Goal: Task Accomplishment & Management: Manage account settings

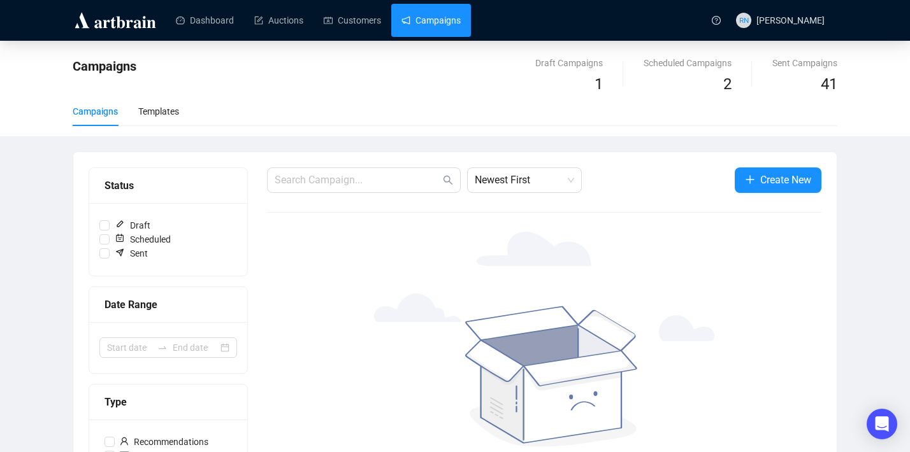
click at [102, 23] on img at bounding box center [115, 20] width 85 height 20
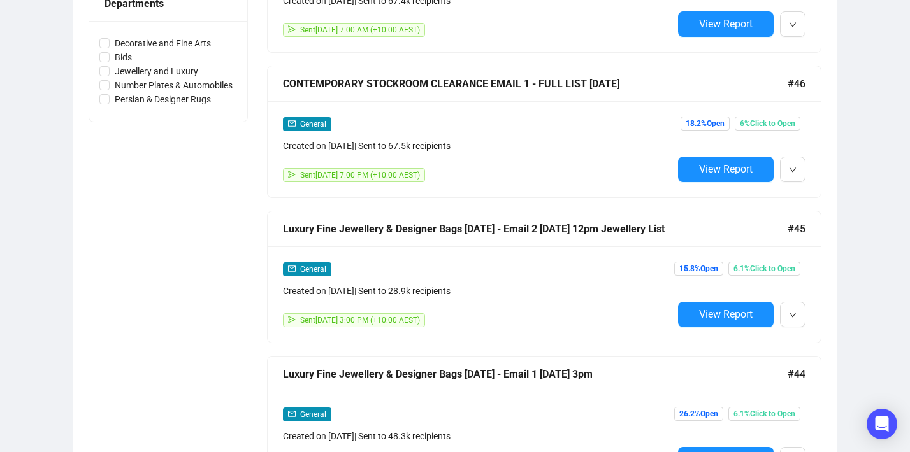
scroll to position [595, 0]
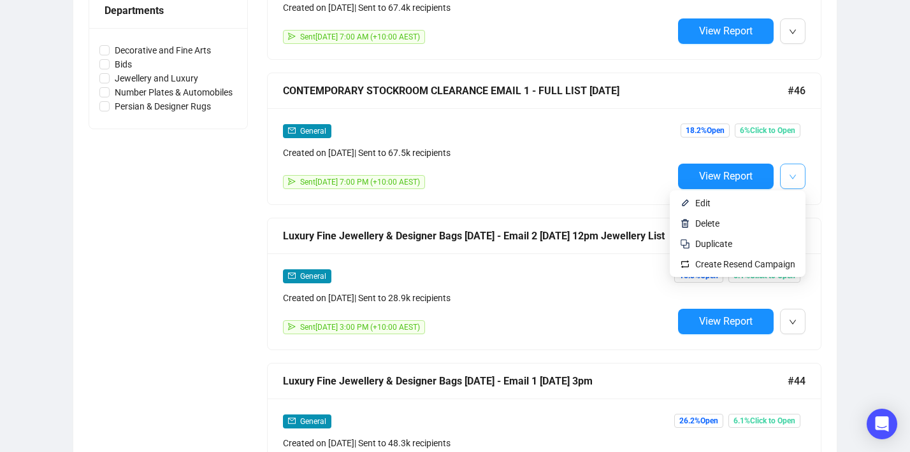
click at [795, 182] on span "button" at bounding box center [793, 176] width 8 height 16
click at [756, 249] on span "Duplicate" at bounding box center [745, 244] width 100 height 14
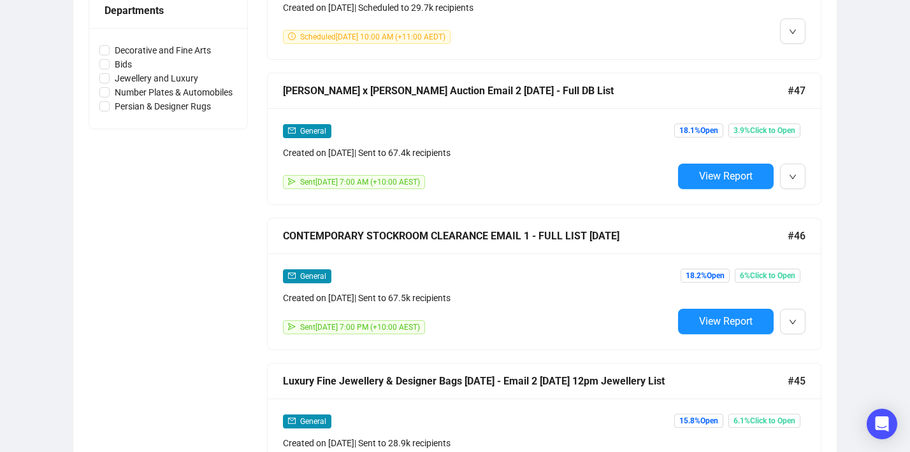
scroll to position [0, 0]
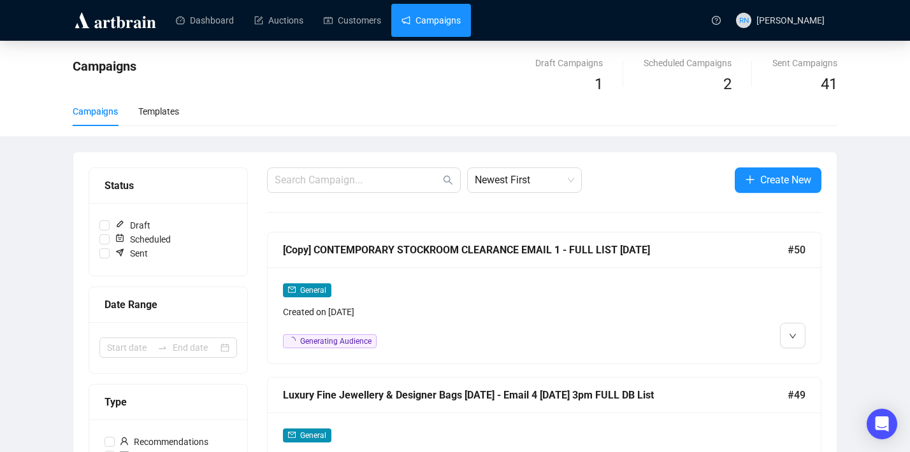
click at [478, 298] on div "General Created on [DATE]" at bounding box center [478, 301] width 390 height 36
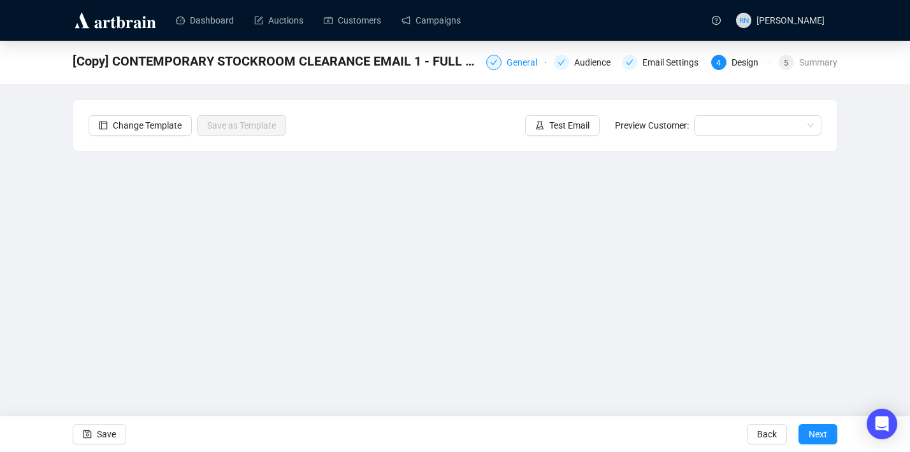
click at [496, 69] on div "General" at bounding box center [516, 62] width 60 height 15
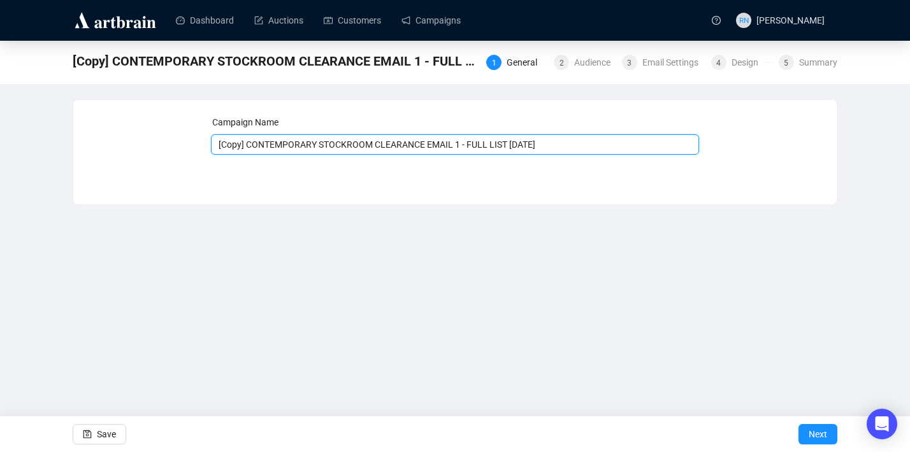
drag, startPoint x: 250, startPoint y: 149, endPoint x: 221, endPoint y: 149, distance: 29.3
click at [221, 149] on input "[Copy] CONTEMPORARY STOCKROOM CLEARANCE EMAIL 1 - FULL LIST [DATE]" at bounding box center [455, 144] width 489 height 20
click at [440, 147] on input "CONTEMPORARY STOCKROOM CLEARANCE EMAIL 1 - FULL LIST [DATE]" at bounding box center [455, 144] width 489 height 20
click at [498, 148] on input "CONTEMPORARY STOCKROOM CLEARANCE EMAIL 2 - FULL LIST [DATE]" at bounding box center [455, 144] width 489 height 20
click at [598, 143] on input "CONTEMPORARY STOCKROOM CLEARANCE EMAIL 2 - FULL LIST [DATE]" at bounding box center [455, 144] width 489 height 20
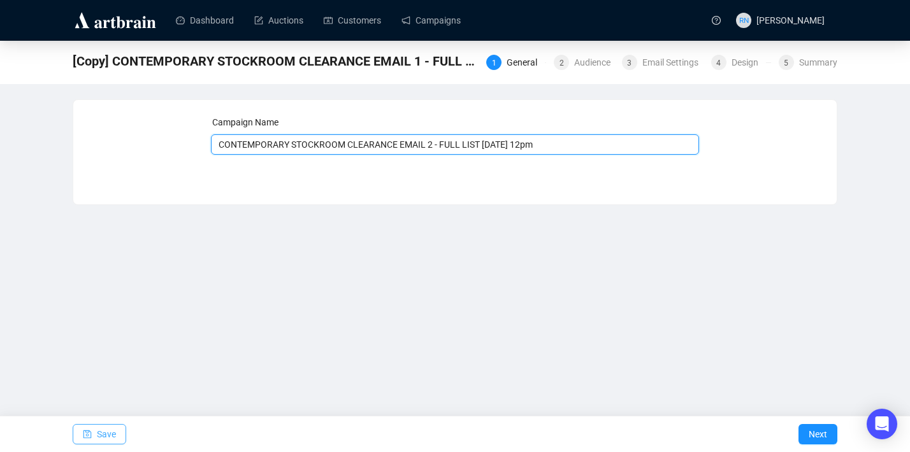
type input "CONTEMPORARY STOCKROOM CLEARANCE EMAIL 2 - FULL LIST [DATE] 12pm"
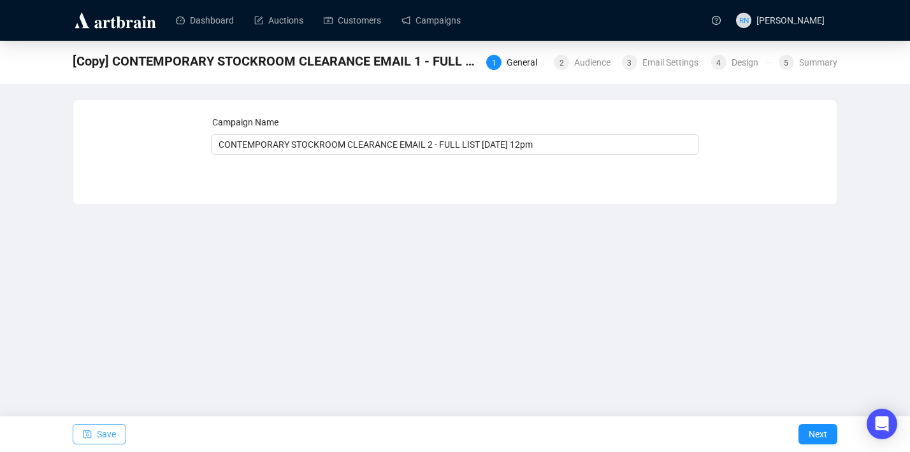
click at [106, 436] on span "Save" at bounding box center [106, 435] width 19 height 36
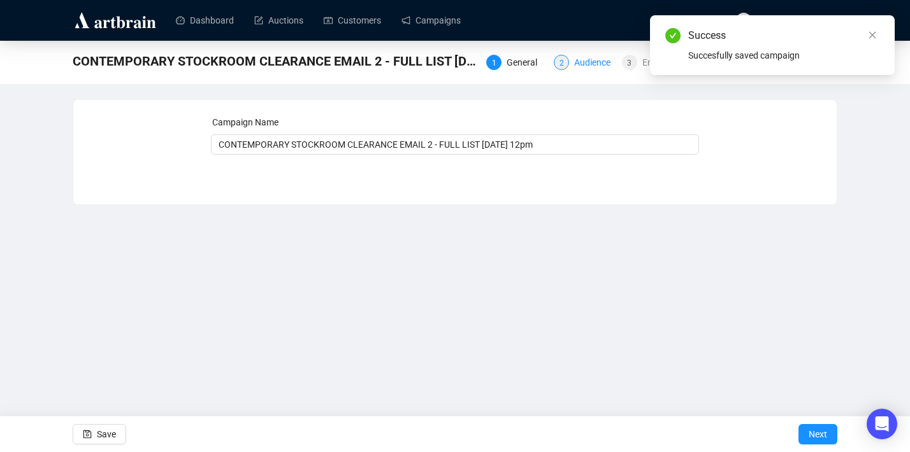
click at [589, 62] on div "Audience" at bounding box center [596, 62] width 44 height 15
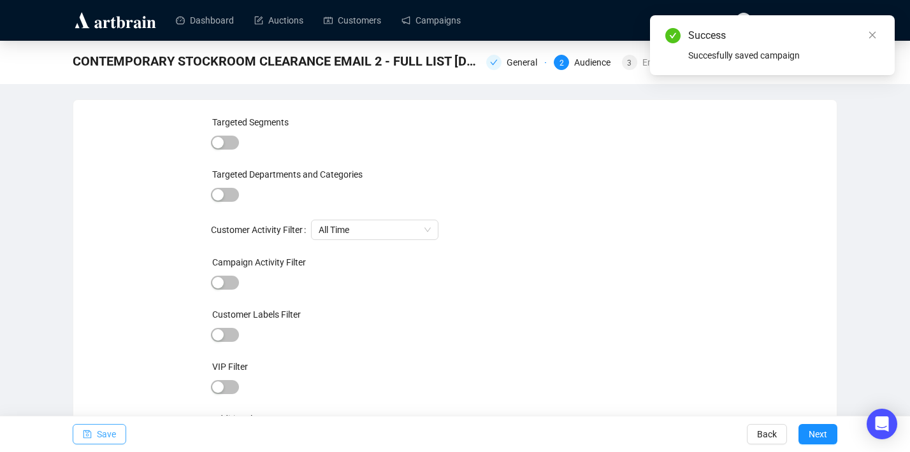
click at [108, 440] on span "Save" at bounding box center [106, 435] width 19 height 36
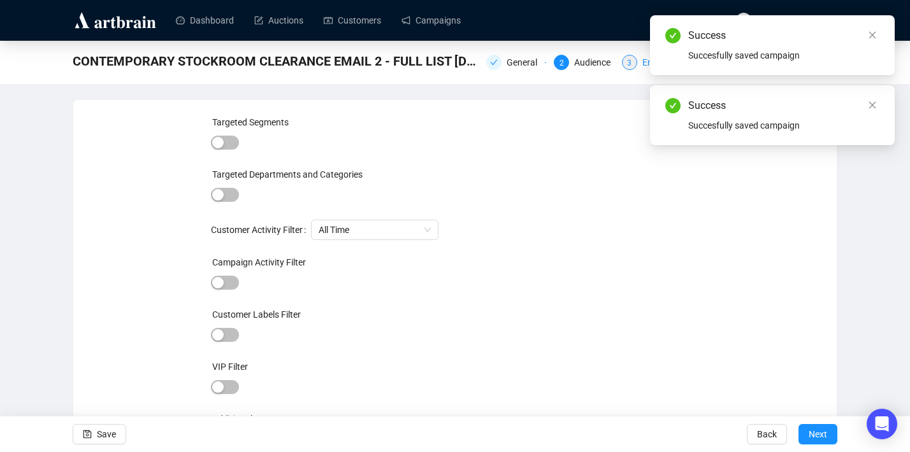
click at [642, 64] on div "Email Settings" at bounding box center [674, 62] width 64 height 15
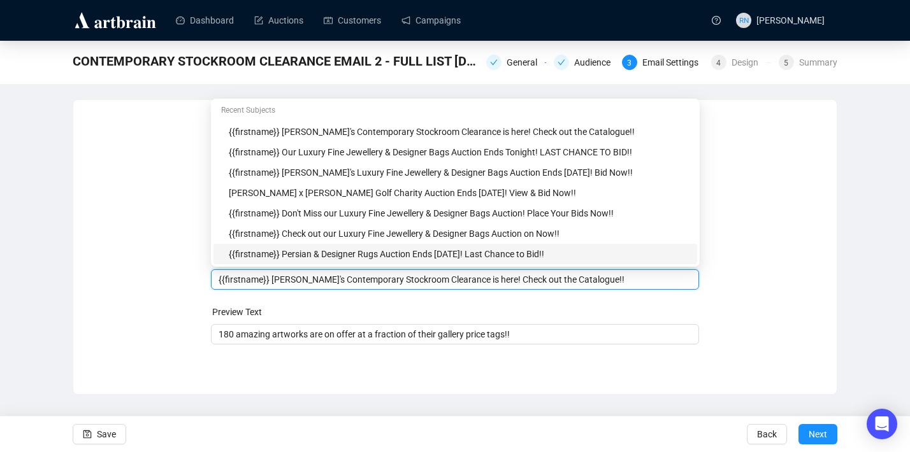
drag, startPoint x: 271, startPoint y: 257, endPoint x: 325, endPoint y: 257, distance: 53.5
click at [325, 257] on body "Dashboard Auctions Customers Campaigns RN [PERSON_NAME] CONTEMPORARY STOCKROOM …" at bounding box center [455, 226] width 910 height 452
click at [305, 282] on input "{{firstname}} [PERSON_NAME]'s Contemporary Stockroom Clearance is here! Check o…" at bounding box center [455, 280] width 473 height 14
drag, startPoint x: 274, startPoint y: 280, endPoint x: 486, endPoint y: 279, distance: 212.2
click at [486, 279] on input "{{firstname}} [PERSON_NAME]'s Contemporary Stockroom Clearance is here! Check o…" at bounding box center [455, 280] width 473 height 14
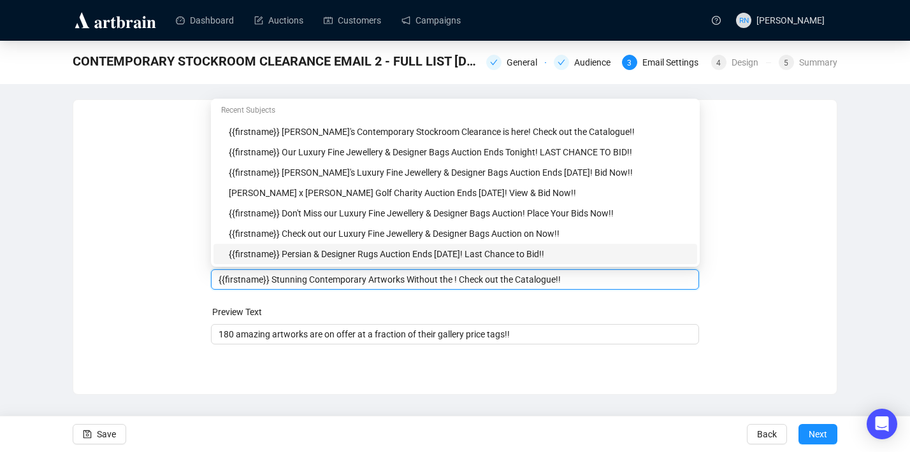
click at [274, 277] on input "{{firstname}} Stunning Contemporary Artworks Without the ! Check out the Catalo…" at bounding box center [455, 280] width 473 height 14
click at [512, 281] on input "{{firstname}} Bid Now on Stunning Contemporary Artworks Without the ! Check out…" at bounding box center [455, 280] width 473 height 14
drag, startPoint x: 563, startPoint y: 279, endPoint x: 697, endPoint y: 306, distance: 136.6
click at [697, 306] on form "Sender Email [EMAIL_ADDRESS][DOMAIN_NAME] Sender Name Ozbid Auctions Subject Me…" at bounding box center [455, 229] width 489 height 229
type input "{{firstname}} Bid Now on Stunning Contemporary Artworks Without the Crazy Galle…"
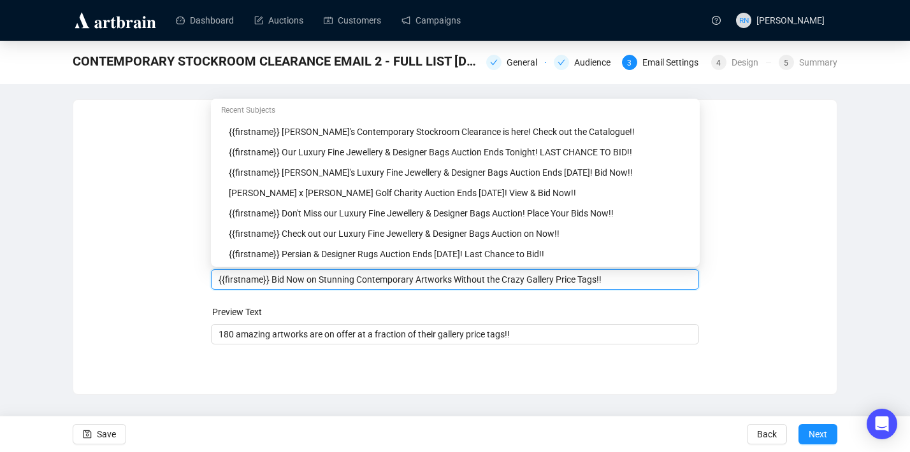
click at [424, 375] on div "Sender Email [EMAIL_ADDRESS][DOMAIN_NAME] Sender Name Ozbid Auctions Subject Me…" at bounding box center [454, 237] width 763 height 275
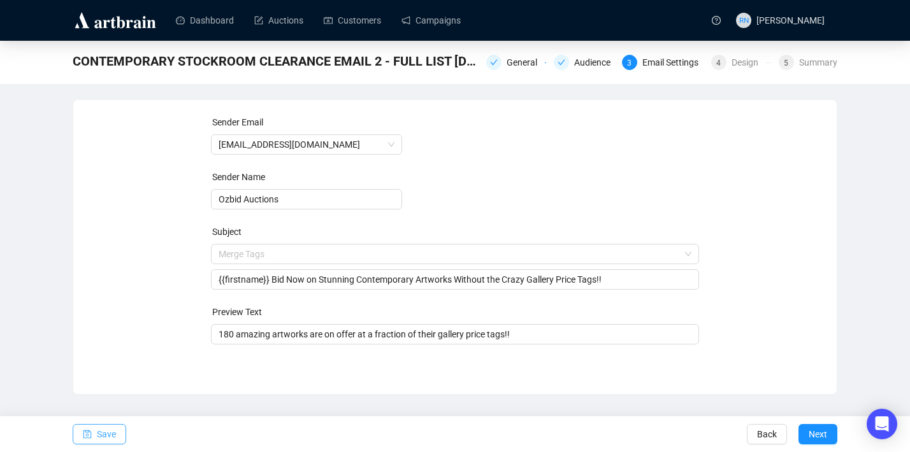
click at [115, 434] on span "Save" at bounding box center [106, 435] width 19 height 36
click at [819, 431] on span "Next" at bounding box center [818, 435] width 18 height 36
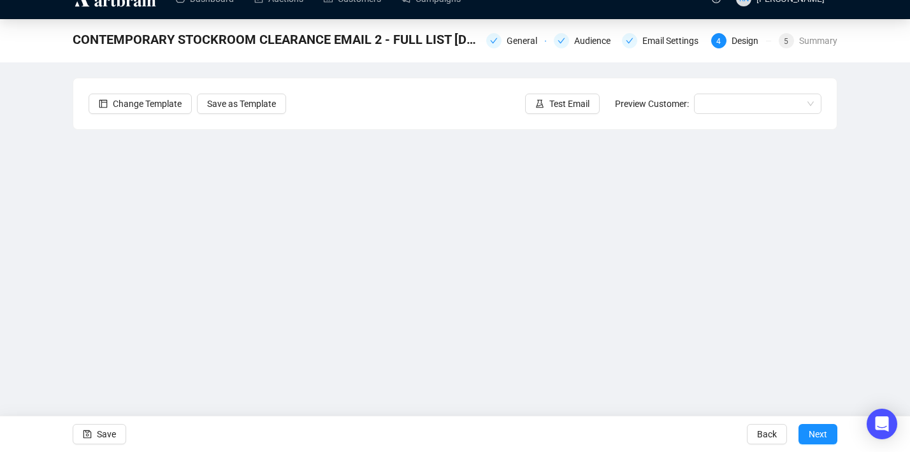
scroll to position [22, 0]
click at [110, 437] on span "Save" at bounding box center [106, 435] width 19 height 36
